Goal: Book appointment/travel/reservation

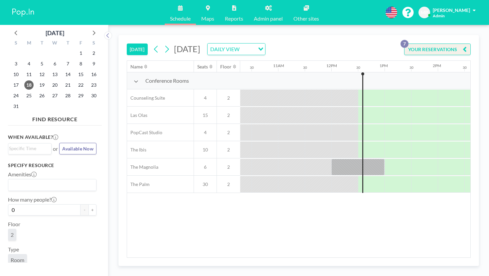
scroll to position [0, 550]
click at [16, 30] on icon at bounding box center [16, 32] width 9 height 9
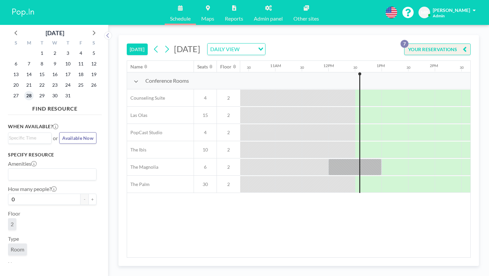
click at [25, 91] on span "28" at bounding box center [28, 95] width 9 height 9
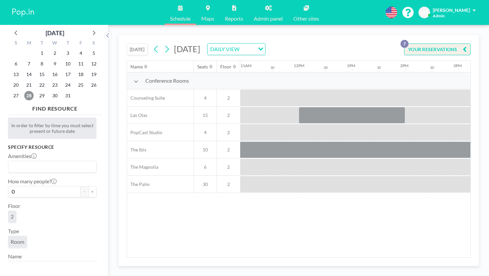
scroll to position [0, 582]
click at [37, 91] on span "29" at bounding box center [41, 95] width 9 height 9
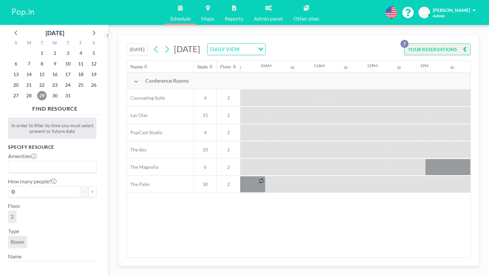
scroll to position [0, 548]
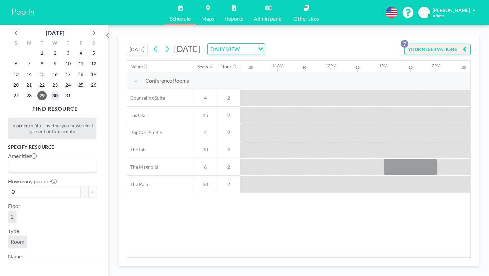
click at [50, 91] on span "30" at bounding box center [54, 95] width 9 height 9
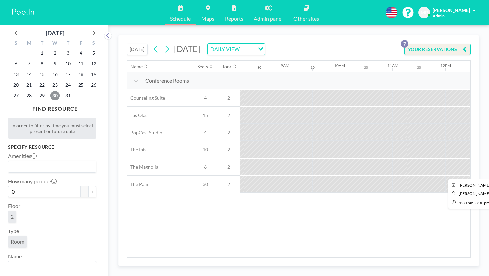
scroll to position [0, 553]
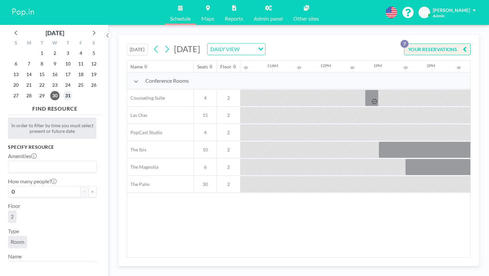
click at [63, 91] on span "31" at bounding box center [67, 95] width 9 height 9
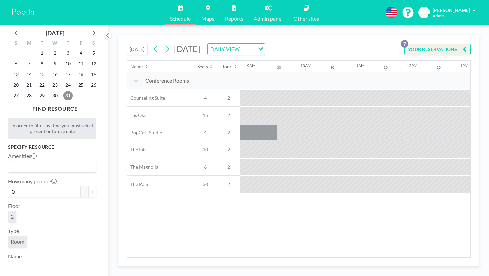
scroll to position [0, 482]
click at [89, 28] on icon at bounding box center [93, 32] width 9 height 9
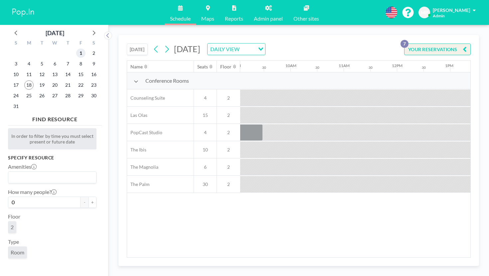
click at [76, 49] on span "1" at bounding box center [80, 53] width 9 height 9
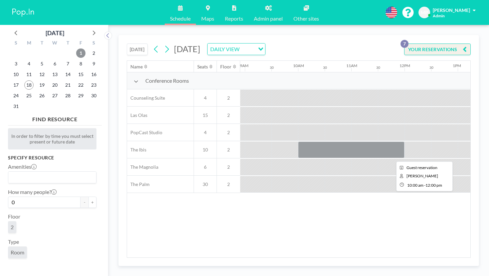
scroll to position [0, 548]
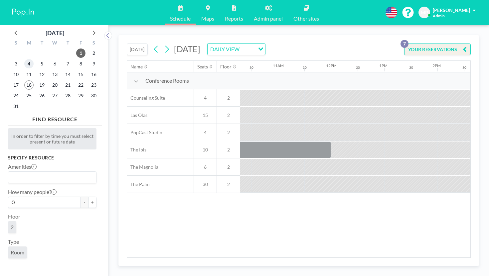
click at [26, 59] on span "4" at bounding box center [28, 63] width 9 height 9
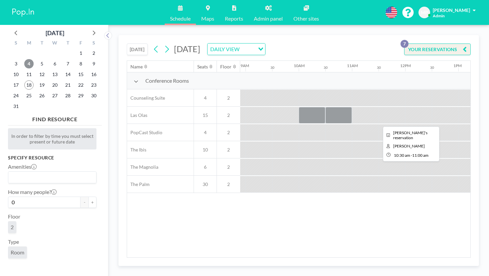
scroll to position [0, 491]
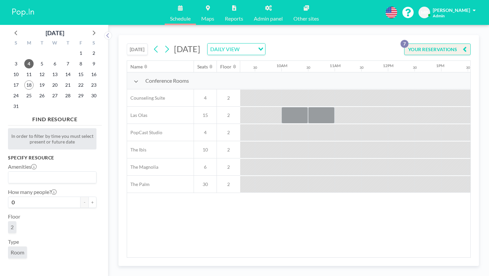
click at [164, 44] on icon at bounding box center [167, 49] width 6 height 10
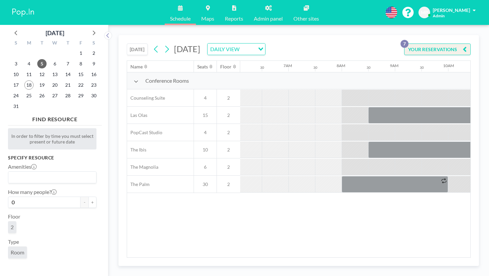
scroll to position [0, 336]
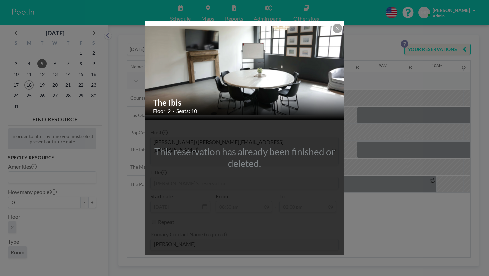
click at [393, 190] on div "The Ibis Floor: 2 • Seats: 10 This reservation has already been finished or del…" at bounding box center [244, 138] width 489 height 276
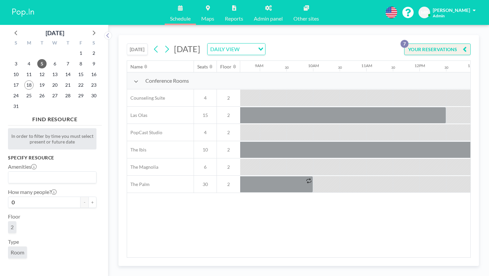
scroll to position [0, 524]
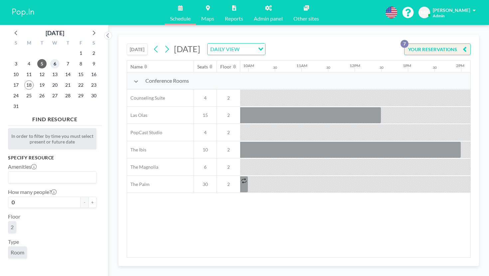
click at [50, 59] on span "6" at bounding box center [54, 63] width 9 height 9
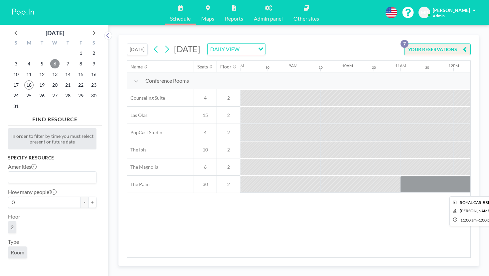
scroll to position [0, 470]
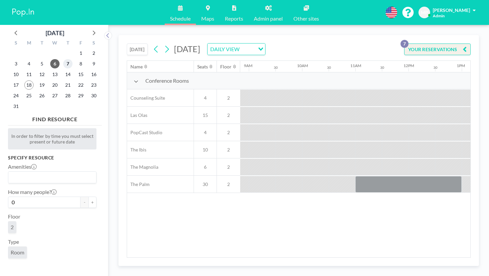
click at [63, 59] on span "7" at bounding box center [67, 63] width 9 height 9
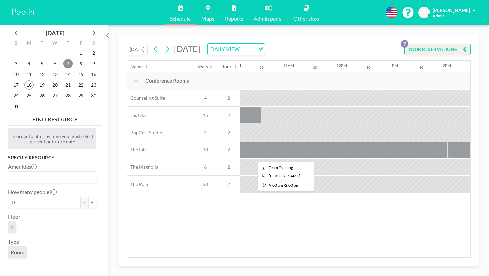
scroll to position [0, 554]
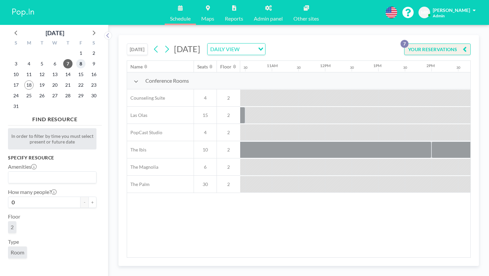
click at [76, 59] on span "8" at bounding box center [80, 63] width 9 height 9
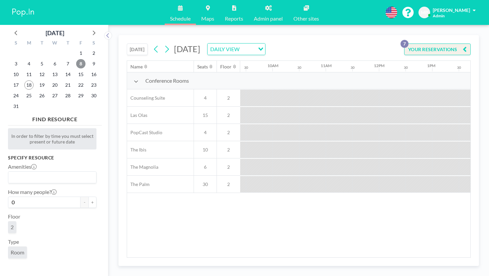
scroll to position [0, 531]
click at [27, 70] on span "11" at bounding box center [28, 74] width 9 height 9
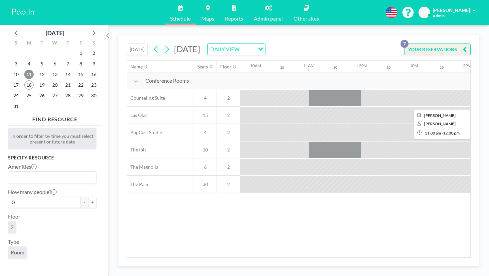
scroll to position [0, 545]
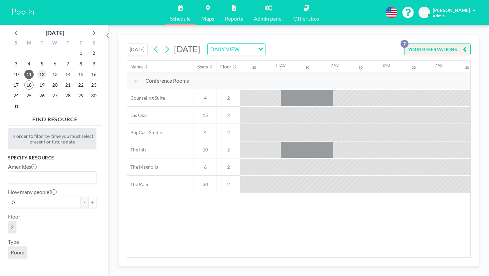
click at [37, 70] on span "12" at bounding box center [41, 74] width 9 height 9
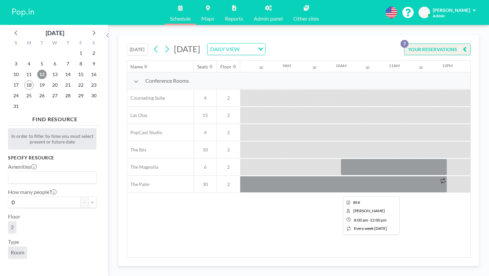
scroll to position [0, 500]
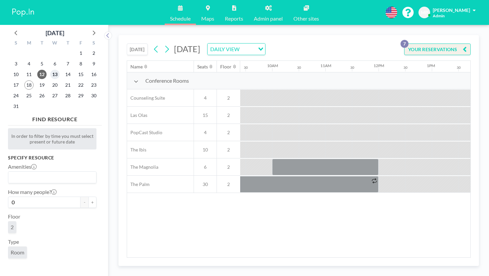
click at [50, 70] on span "13" at bounding box center [54, 74] width 9 height 9
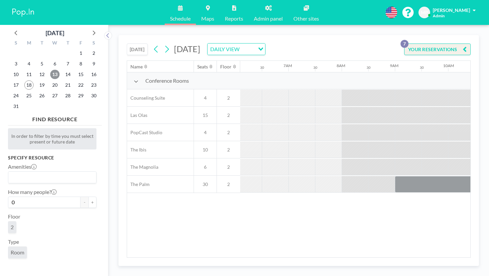
scroll to position [0, 555]
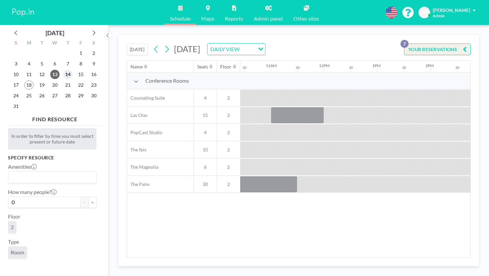
click at [63, 70] on span "14" at bounding box center [67, 74] width 9 height 9
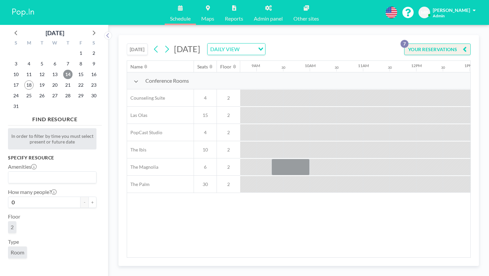
scroll to position [0, 497]
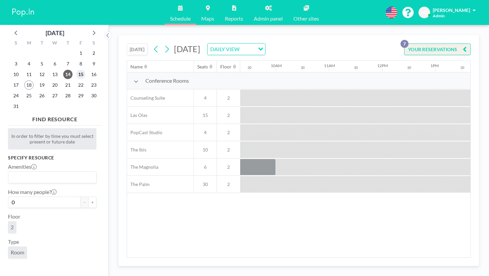
click at [76, 70] on span "15" at bounding box center [80, 74] width 9 height 9
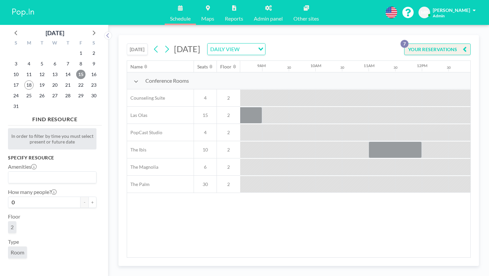
scroll to position [0, 469]
click at [24, 80] on span "18" at bounding box center [28, 84] width 9 height 9
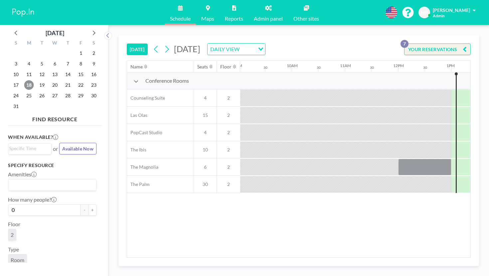
scroll to position [0, 519]
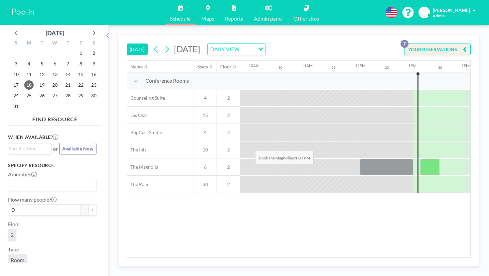
click at [420, 159] on div at bounding box center [430, 167] width 20 height 17
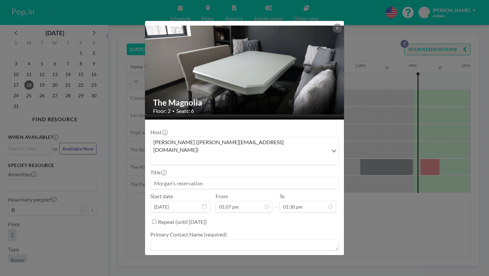
click at [217, 178] on input at bounding box center [245, 183] width 188 height 11
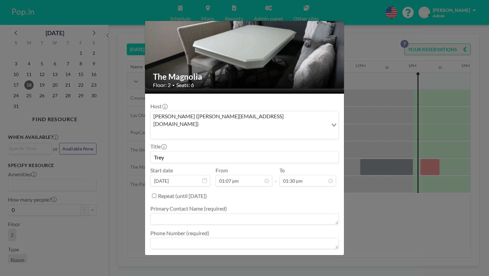
type input "Trey"
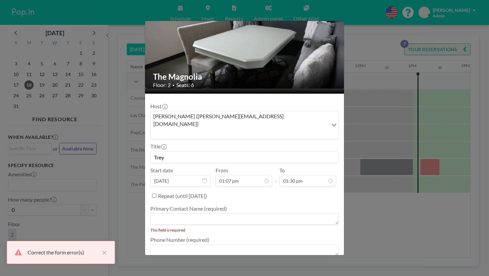
scroll to position [42, 0]
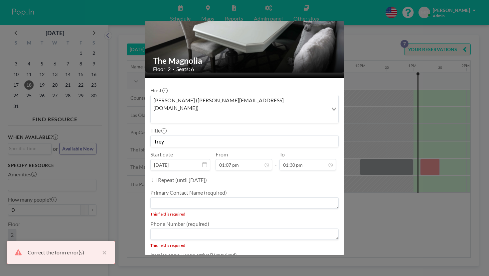
click at [256, 229] on textarea at bounding box center [244, 234] width 188 height 11
click at [242, 198] on textarea at bounding box center [244, 203] width 188 height 11
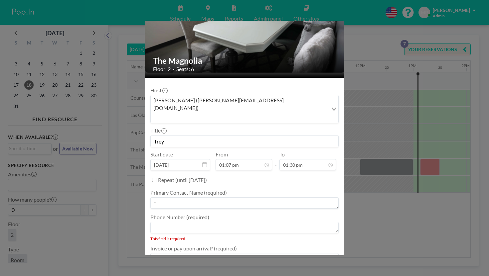
scroll to position [36, 0]
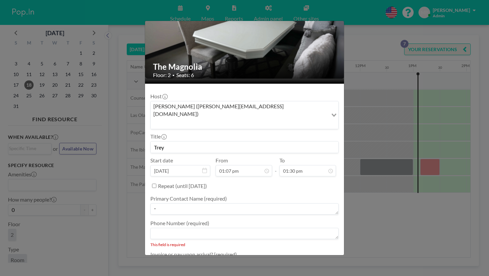
type textarea "-"
click at [219, 228] on textarea at bounding box center [244, 233] width 188 height 11
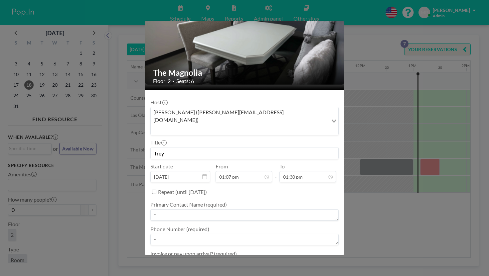
type textarea "-"
click at [213, 259] on textarea at bounding box center [244, 264] width 188 height 11
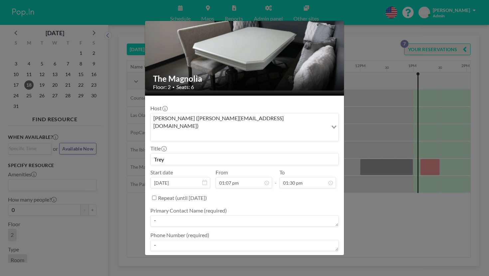
type textarea "-"
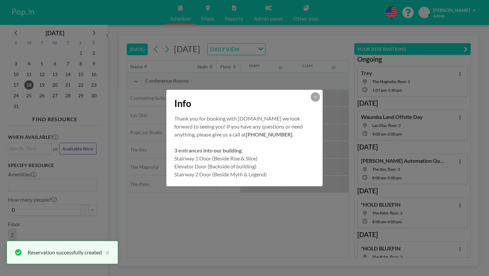
click at [311, 102] on button at bounding box center [315, 96] width 9 height 9
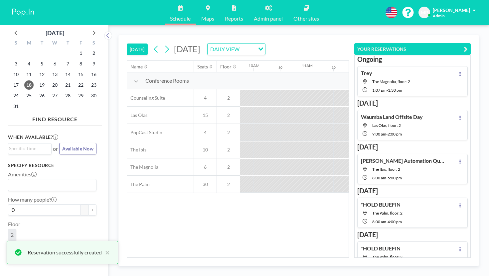
click at [471, 43] on button "YOUR RESERVATIONS" at bounding box center [412, 49] width 116 height 12
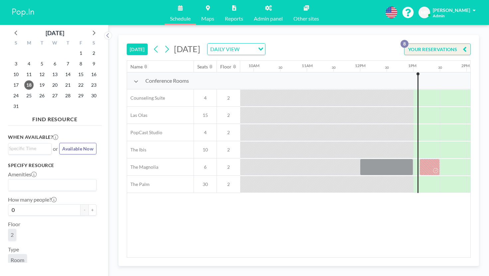
click at [265, 7] on icon at bounding box center [268, 7] width 7 height 5
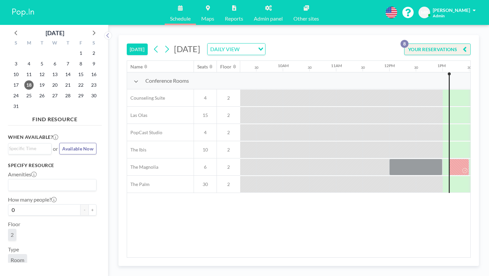
scroll to position [0, 541]
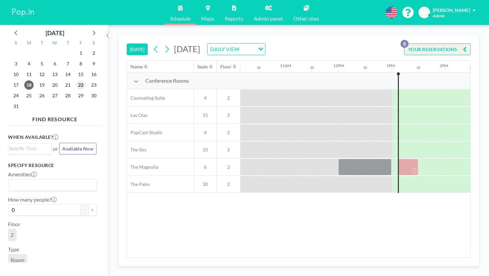
click at [76, 80] on span "22" at bounding box center [80, 84] width 9 height 9
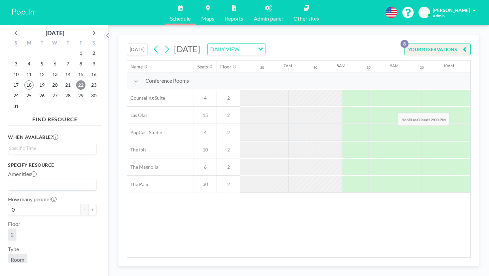
scroll to position [0, 431]
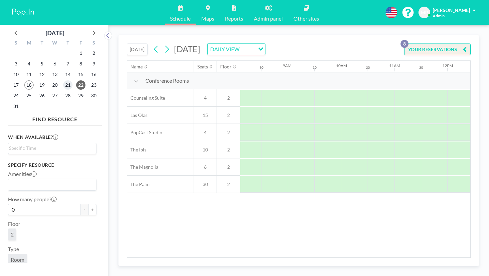
click at [63, 80] on span "21" at bounding box center [67, 84] width 9 height 9
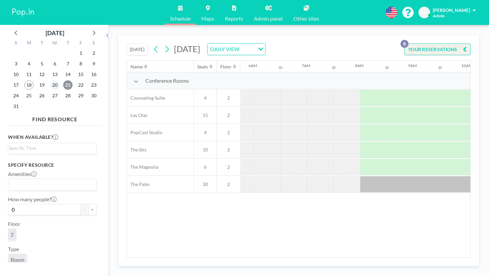
scroll to position [0, 324]
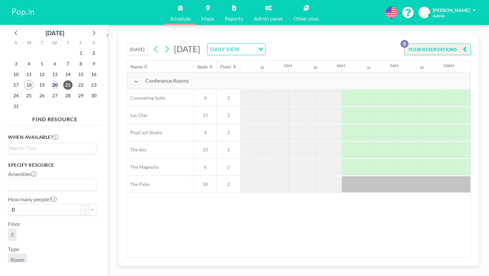
click at [50, 80] on span "20" at bounding box center [54, 84] width 9 height 9
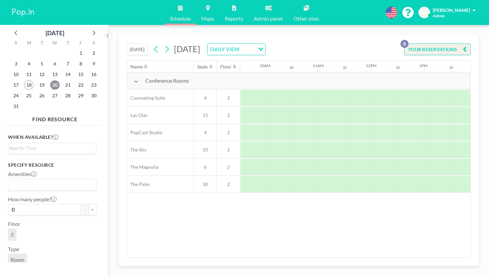
scroll to position [0, 491]
click at [151, 45] on div "Wednesday, August 20, 2025 DAILY VIEW Loading..." at bounding box center [208, 49] width 114 height 12
click at [153, 44] on icon at bounding box center [156, 49] width 6 height 10
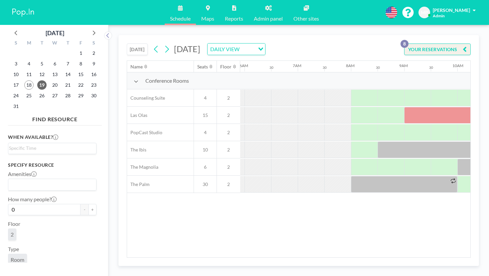
scroll to position [0, 324]
